Goal: Task Accomplishment & Management: Use online tool/utility

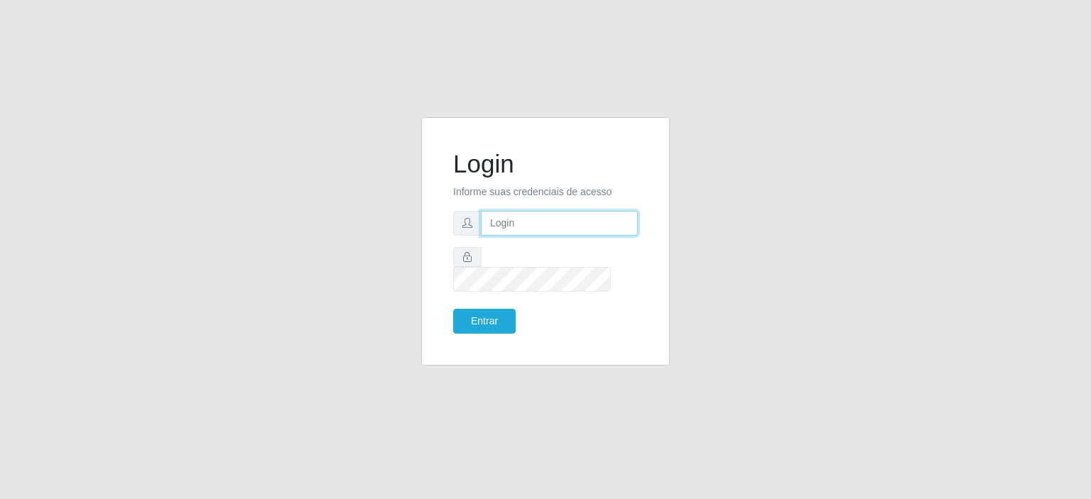
click at [504, 232] on input "text" at bounding box center [559, 223] width 157 height 25
type input "[EMAIL_ADDRESS][PERSON_NAME][DOMAIN_NAME]"
click at [453, 309] on button "Entrar" at bounding box center [484, 321] width 62 height 25
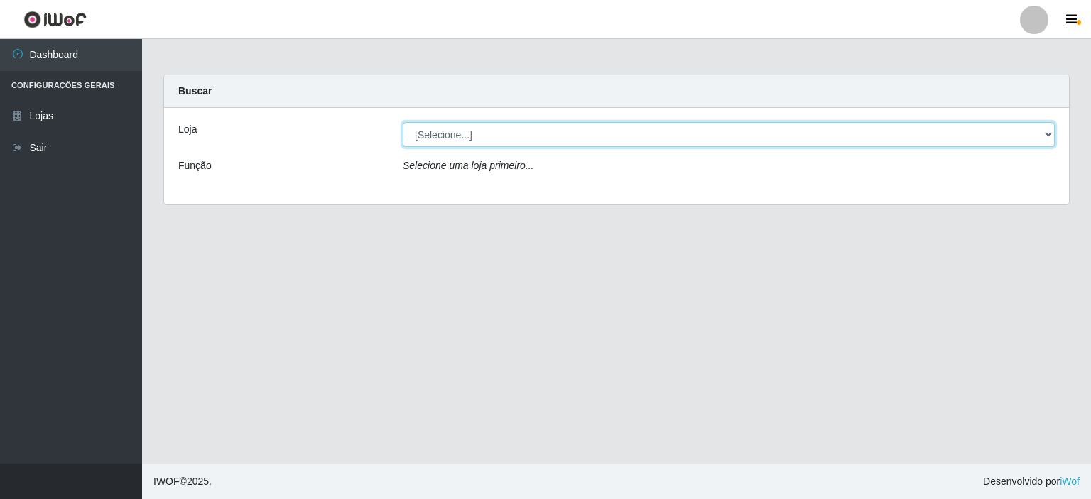
click at [1048, 141] on select "[Selecione...] Corte Fácil - Unidade Planalto" at bounding box center [729, 134] width 652 height 25
select select "202"
click at [403, 122] on select "[Selecione...] Corte Fácil - Unidade Planalto" at bounding box center [729, 134] width 652 height 25
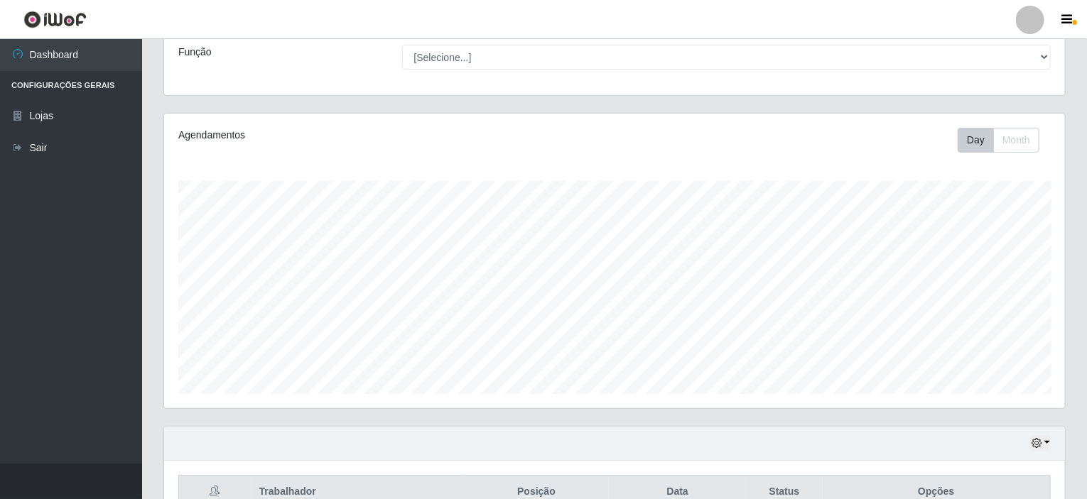
scroll to position [251, 0]
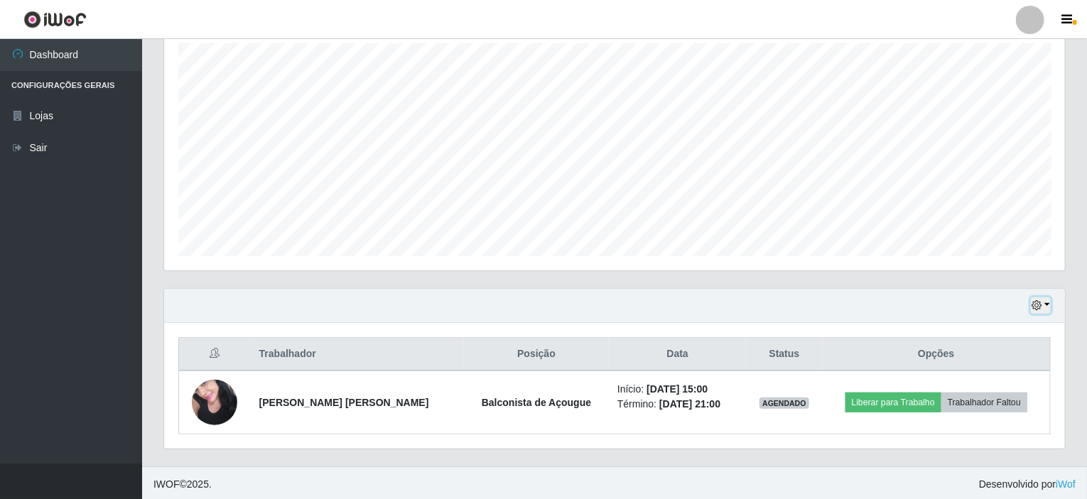
click at [1045, 305] on button "button" at bounding box center [1040, 306] width 20 height 16
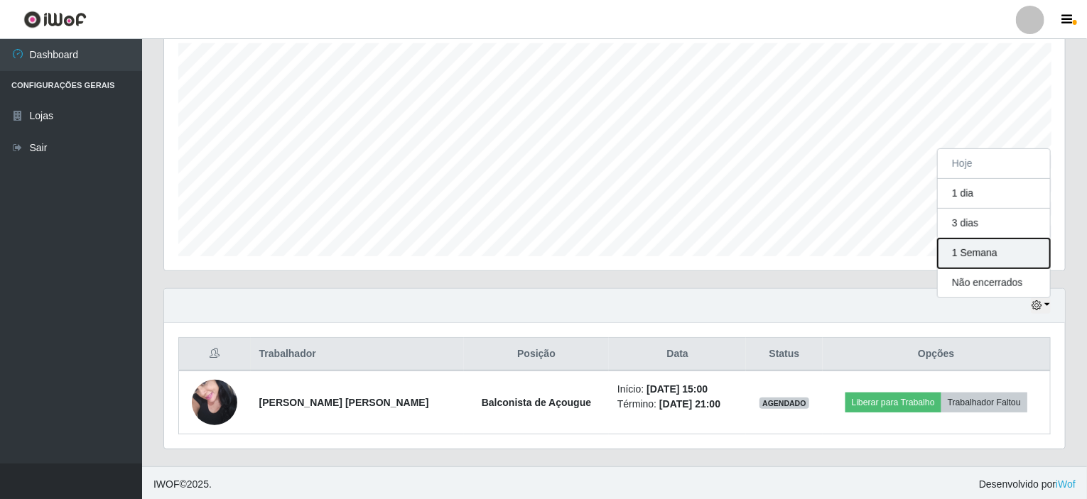
click at [969, 254] on button "1 Semana" at bounding box center [993, 254] width 112 height 30
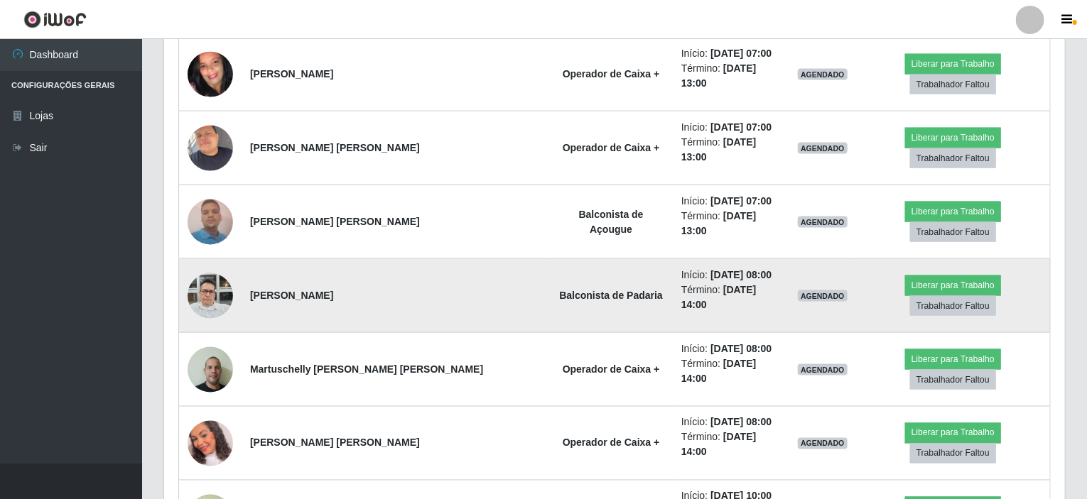
scroll to position [929, 0]
